Goal: Check status: Check status

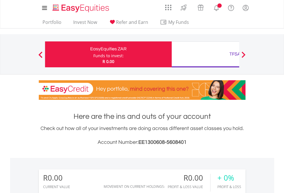
scroll to position [55, 90]
click at [93, 54] on div "Funds to invest:" at bounding box center [108, 56] width 30 height 6
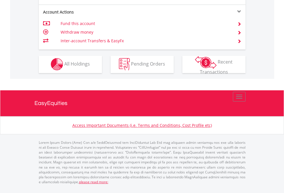
scroll to position [538, 0]
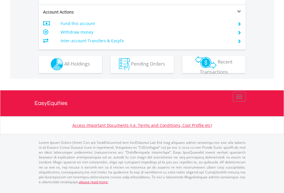
scroll to position [538, 0]
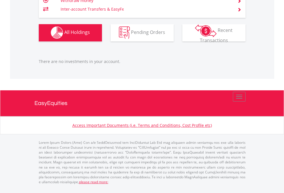
scroll to position [55, 90]
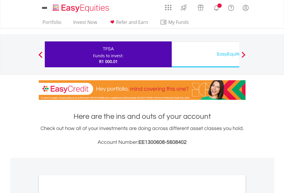
scroll to position [346, 0]
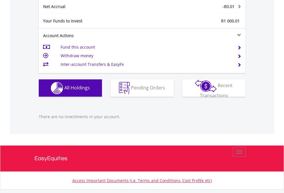
scroll to position [583, 0]
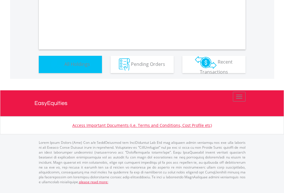
click at [64, 67] on span "All Holdings" at bounding box center [77, 64] width 26 height 6
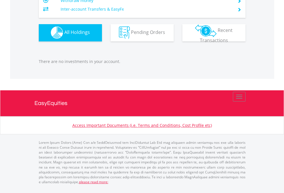
scroll to position [55, 90]
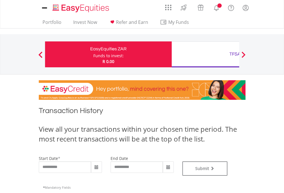
type input "**********"
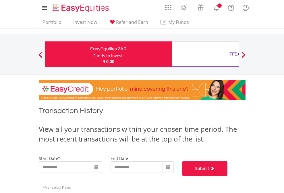
click at [228, 176] on button "Submit" at bounding box center [205, 168] width 45 height 14
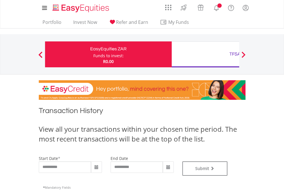
click at [206, 54] on div "TFSA" at bounding box center [235, 54] width 120 height 8
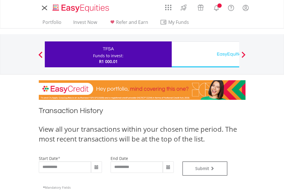
type input "**********"
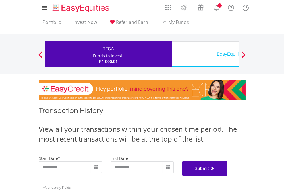
click at [228, 176] on button "Submit" at bounding box center [205, 168] width 45 height 14
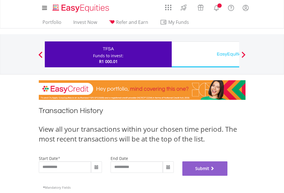
scroll to position [233, 0]
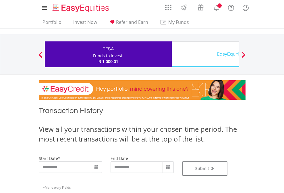
click at [206, 54] on div "EasyEquities USD" at bounding box center [235, 54] width 120 height 8
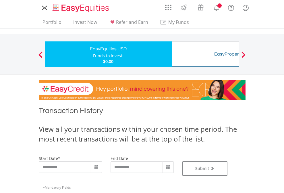
type input "**********"
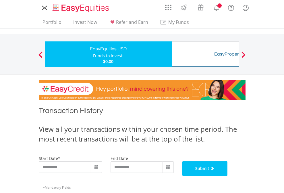
click at [228, 176] on button "Submit" at bounding box center [205, 168] width 45 height 14
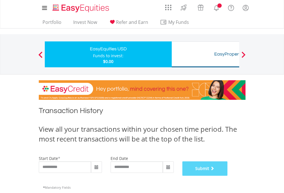
scroll to position [233, 0]
